Goal: Information Seeking & Learning: Check status

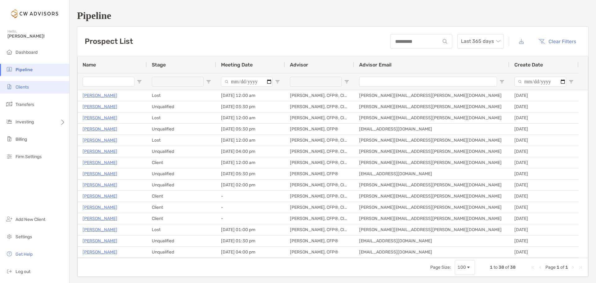
click at [29, 91] on li "Clients" at bounding box center [34, 87] width 69 height 12
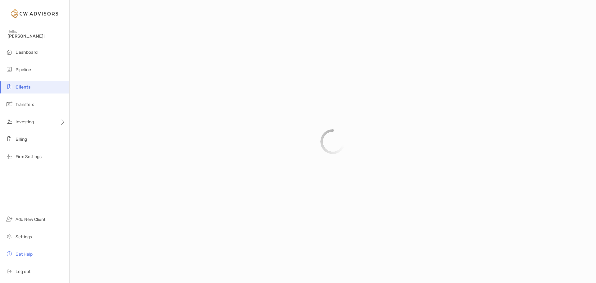
click at [29, 89] on span "Clients" at bounding box center [23, 86] width 15 height 5
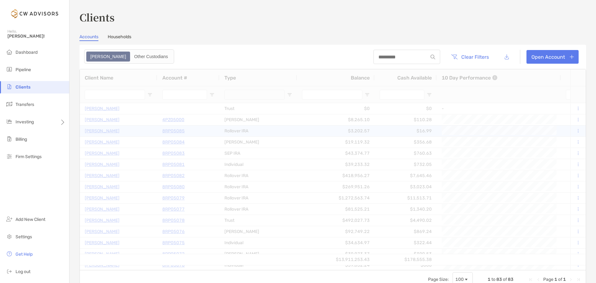
type input "*****"
type input "***"
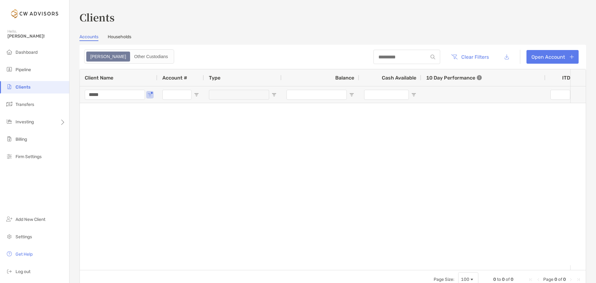
click at [120, 37] on link "Households" at bounding box center [120, 37] width 24 height 7
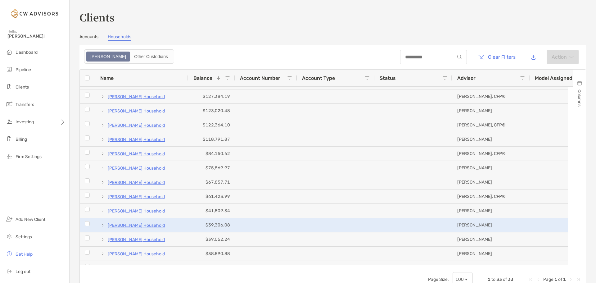
scroll to position [248, 0]
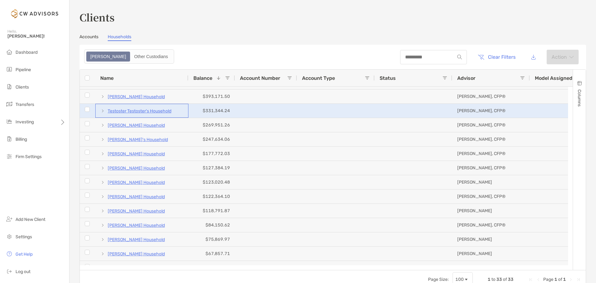
click at [132, 111] on p "Testoster Testoster's Household" at bounding box center [140, 111] width 64 height 8
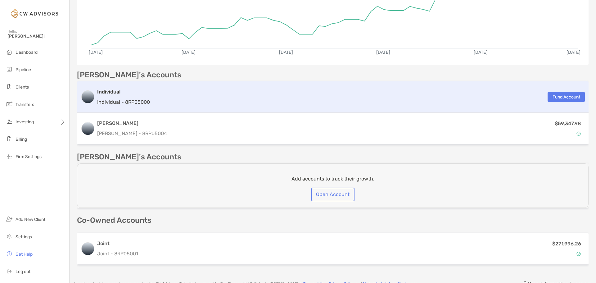
click at [137, 99] on p "Individual - 8RP05000" at bounding box center [123, 102] width 53 height 8
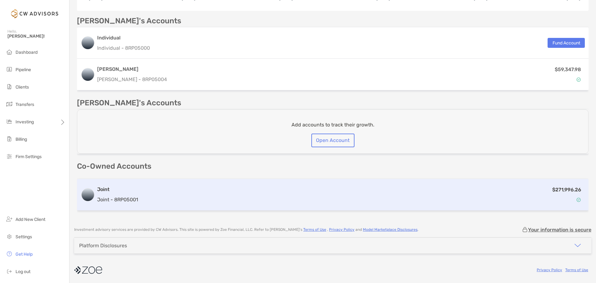
click at [164, 195] on div "$271,996.26" at bounding box center [363, 195] width 444 height 18
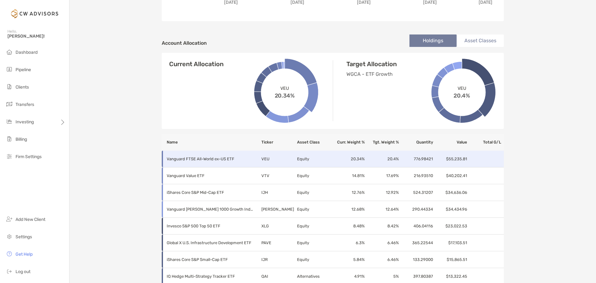
click at [206, 161] on p "Vanguard FTSE All-World ex-US ETF" at bounding box center [210, 159] width 87 height 8
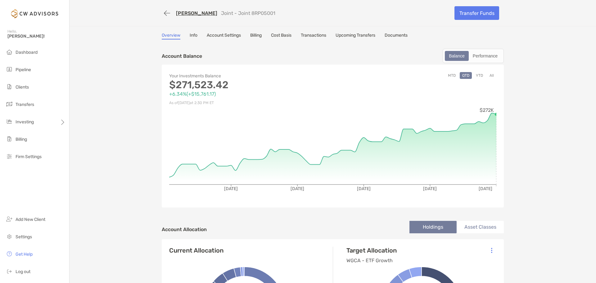
click at [285, 36] on link "Cost Basis" at bounding box center [281, 36] width 20 height 7
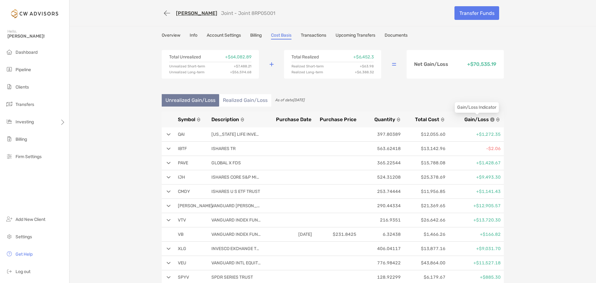
click at [474, 119] on span "Gain/Loss" at bounding box center [477, 119] width 25 height 6
click at [167, 134] on img at bounding box center [169, 134] width 4 height 2
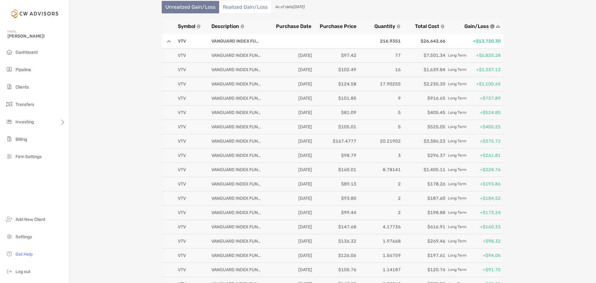
click at [167, 41] on img at bounding box center [169, 41] width 4 height 2
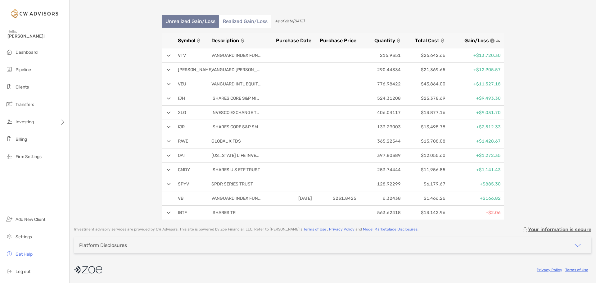
scroll to position [79, 0]
click at [167, 69] on img at bounding box center [169, 70] width 4 height 2
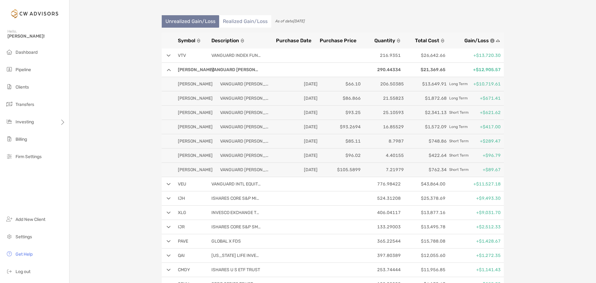
scroll to position [93, 0]
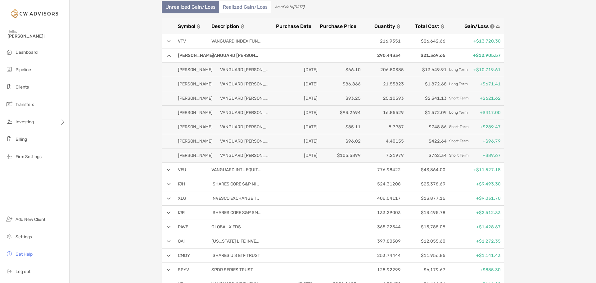
click at [167, 55] on img at bounding box center [169, 55] width 4 height 2
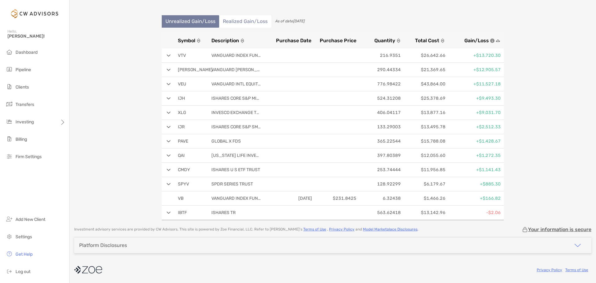
click at [167, 98] on img at bounding box center [169, 98] width 4 height 2
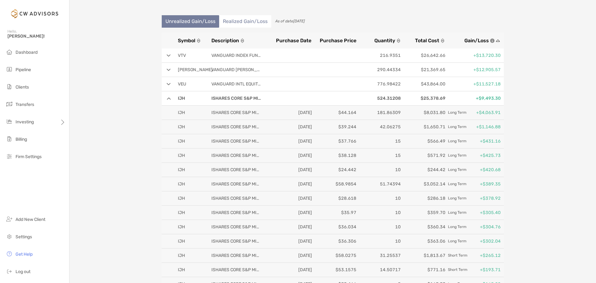
scroll to position [93, 0]
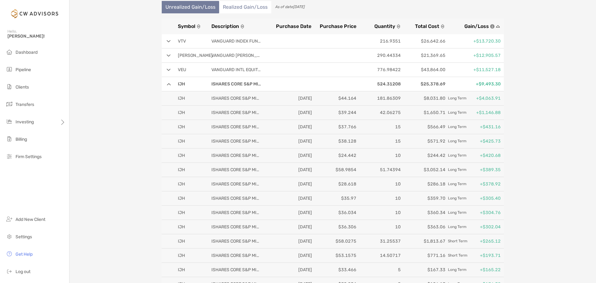
click at [167, 84] on img at bounding box center [169, 84] width 4 height 2
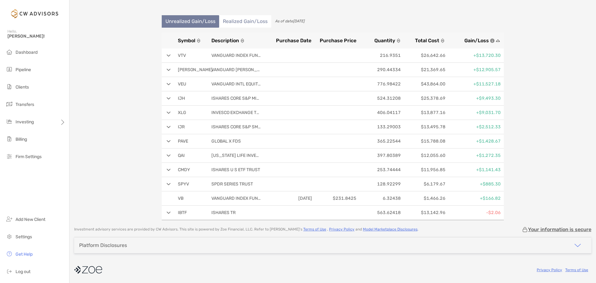
scroll to position [79, 0]
click at [167, 113] on img at bounding box center [169, 113] width 4 height 2
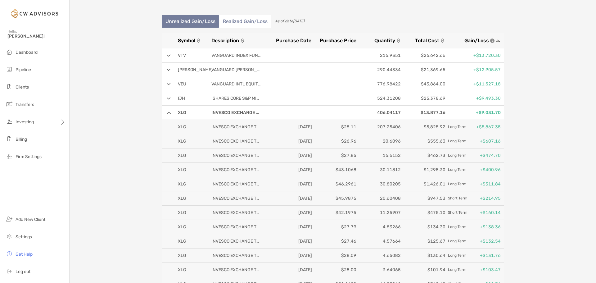
scroll to position [93, 0]
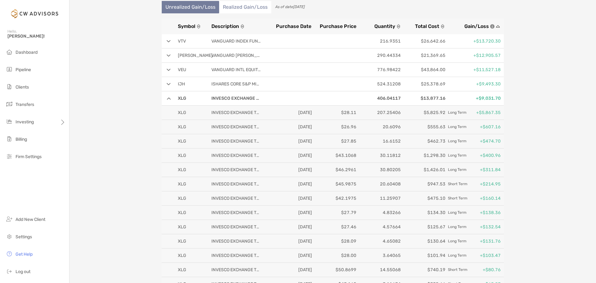
click at [167, 98] on img at bounding box center [169, 98] width 4 height 2
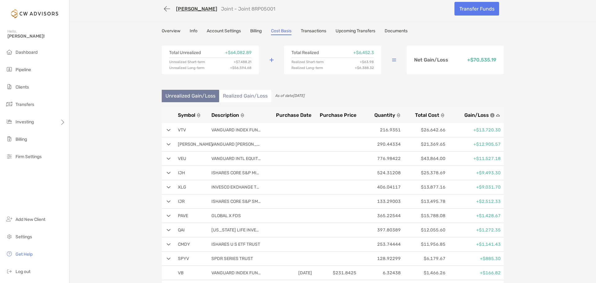
scroll to position [0, 0]
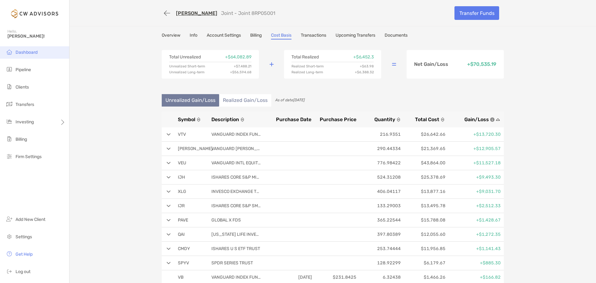
click at [21, 52] on span "Dashboard" at bounding box center [27, 52] width 22 height 5
